Goal: Task Accomplishment & Management: Manage account settings

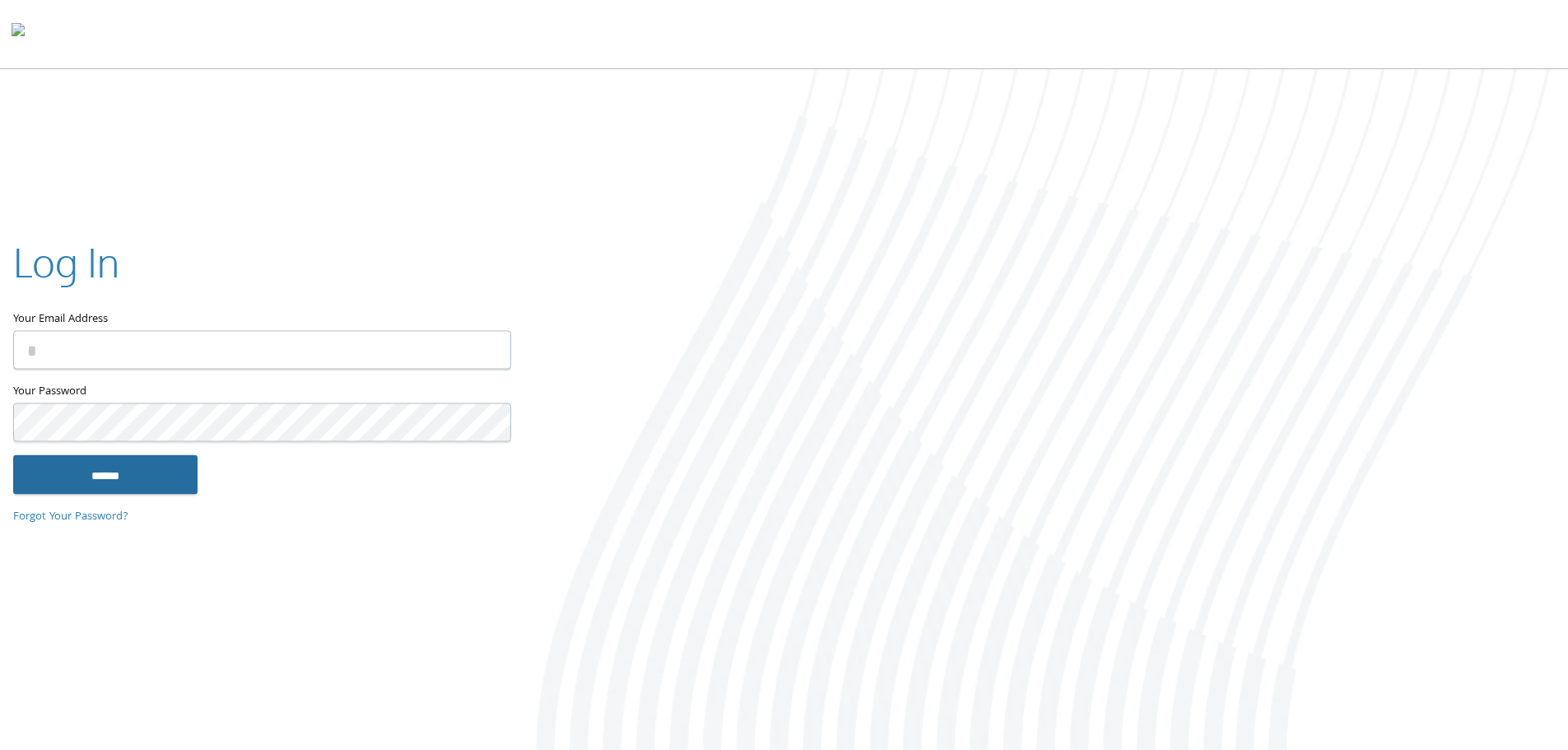
type input "**********"
click at [117, 470] on input "******" at bounding box center [105, 474] width 185 height 39
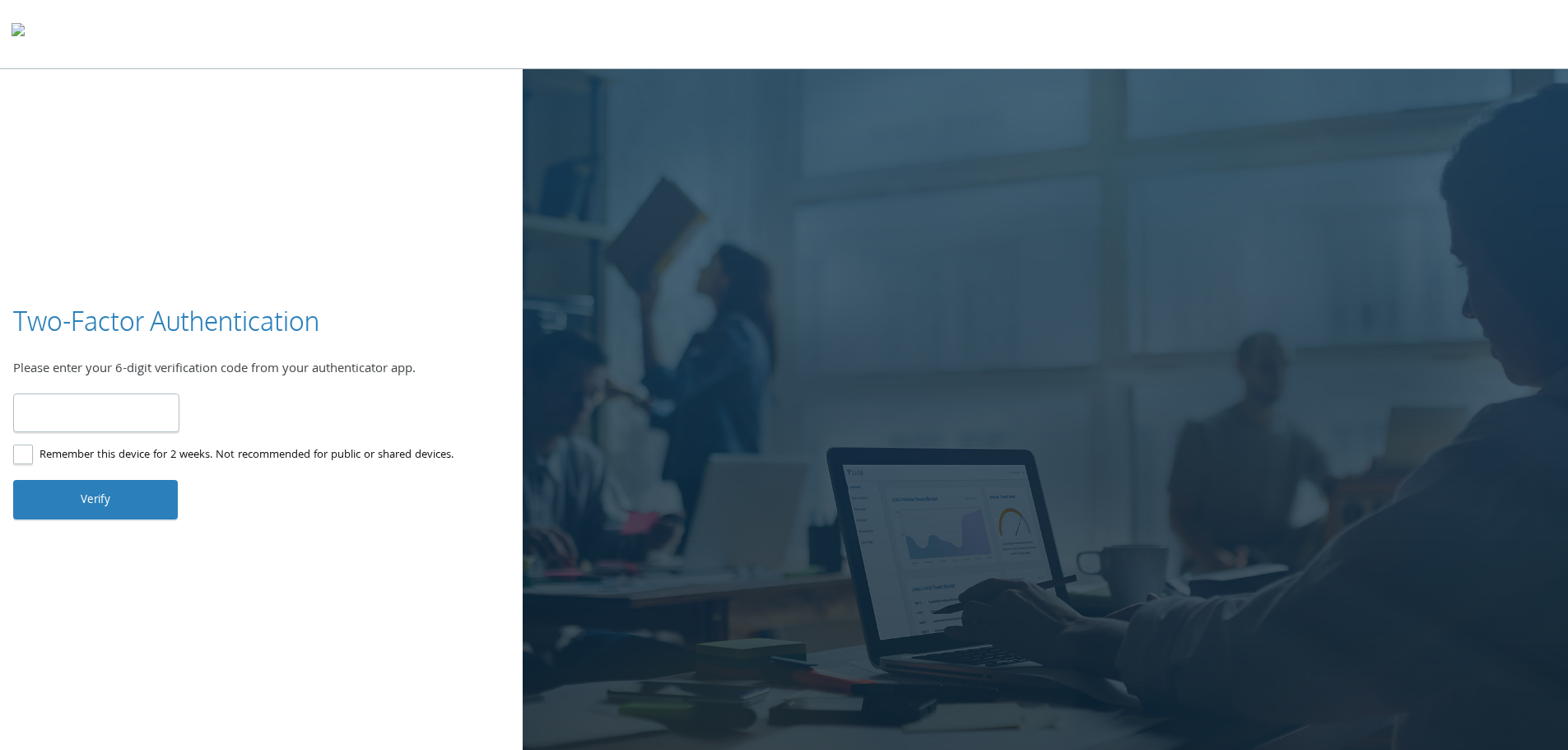
click at [52, 410] on input "number" at bounding box center [96, 412] width 166 height 38
type input "******"
